Goal: Obtain resource: Download file/media

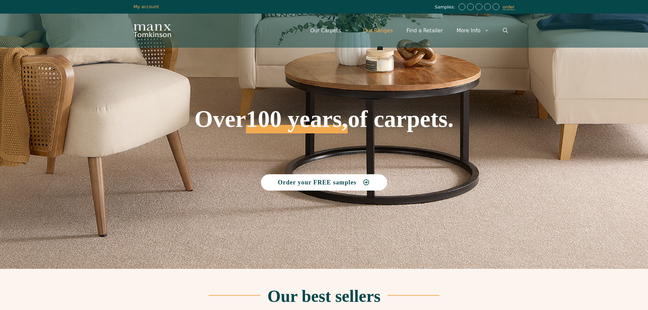
drag, startPoint x: 0, startPoint y: 0, endPoint x: 388, endPoint y: 29, distance: 388.7
click at [388, 29] on link "Our Ranges" at bounding box center [378, 30] width 44 height 20
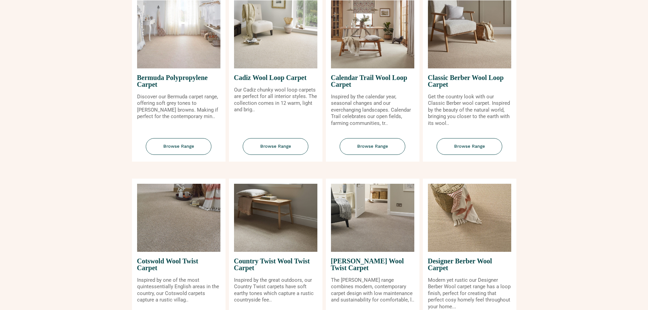
scroll to position [136, 0]
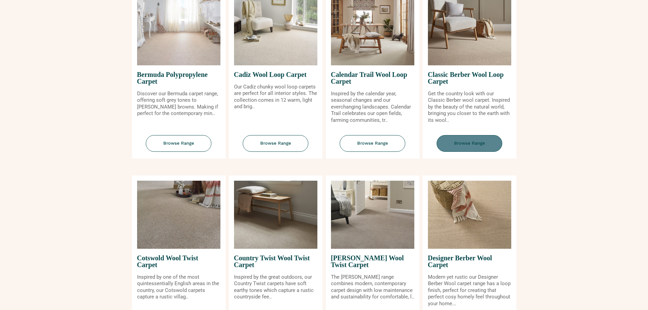
click at [469, 143] on span "Browse Range" at bounding box center [470, 143] width 66 height 17
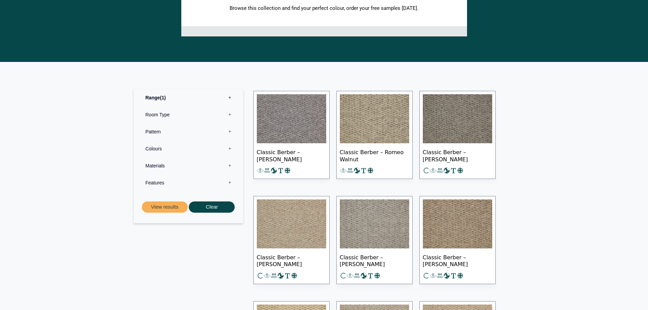
scroll to position [204, 0]
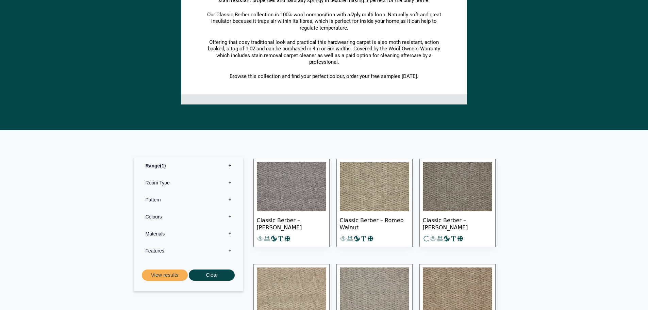
click at [291, 174] on img at bounding box center [291, 186] width 69 height 49
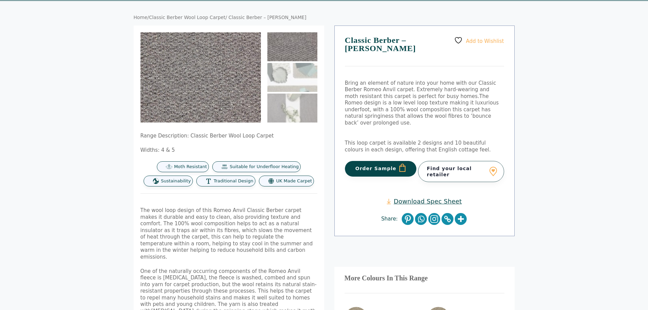
scroll to position [34, 0]
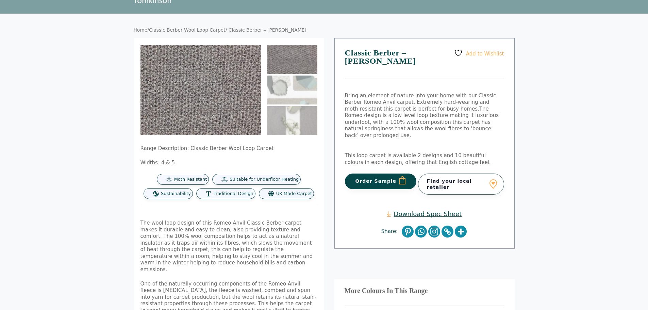
click at [422, 210] on link "Download Spec Sheet" at bounding box center [424, 214] width 75 height 8
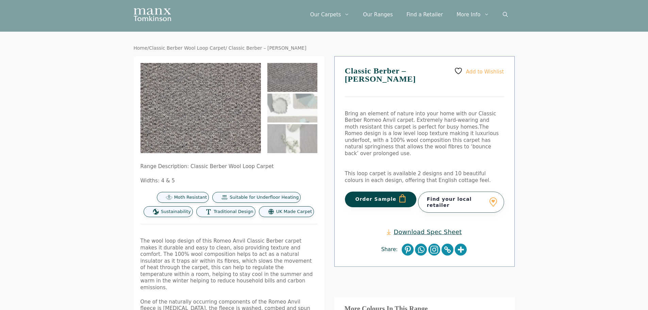
scroll to position [0, 0]
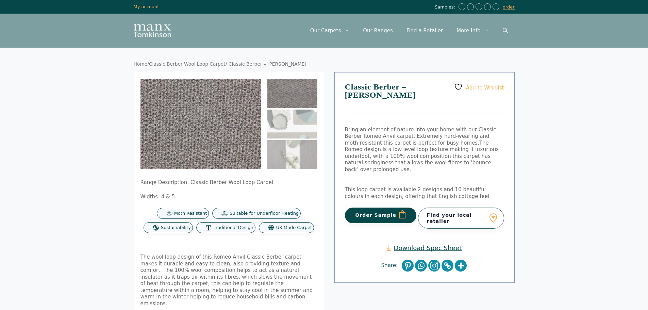
click at [211, 64] on link "Classic Berber Wool Loop Carpet" at bounding box center [187, 63] width 77 height 5
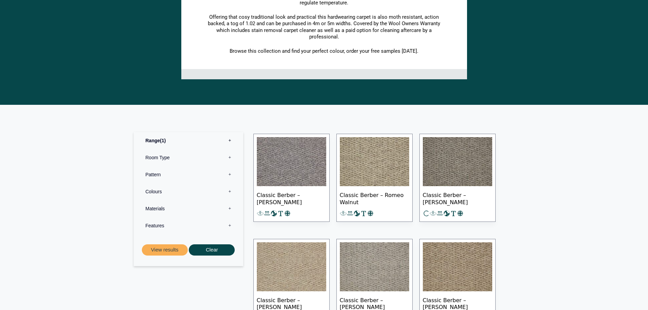
scroll to position [238, 0]
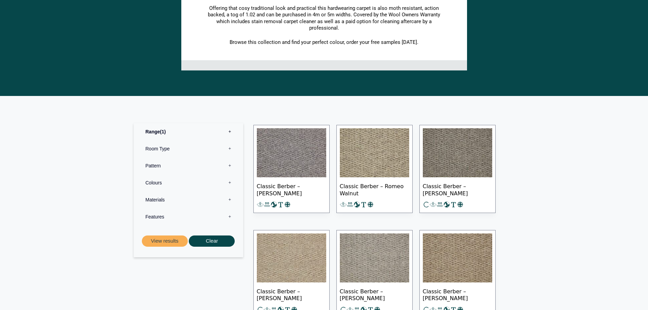
click at [305, 163] on img at bounding box center [291, 152] width 69 height 49
